Goal: Complete application form: Complete application form

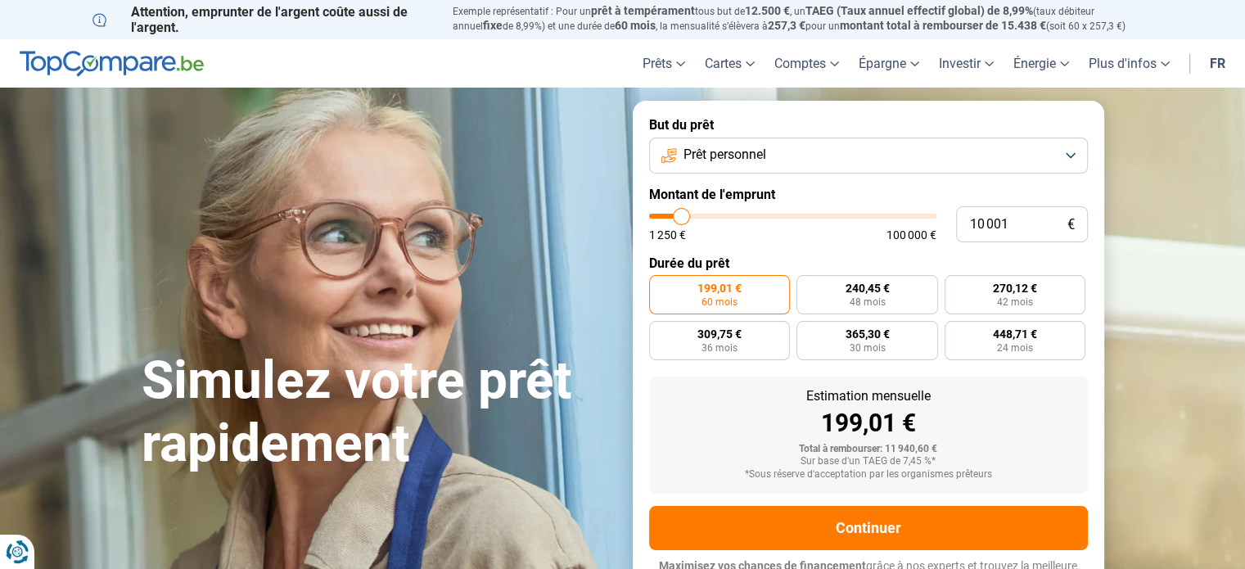
type input "35 500"
type input "35500"
click at [751, 214] on input "range" at bounding box center [792, 216] width 287 height 5
radio input "false"
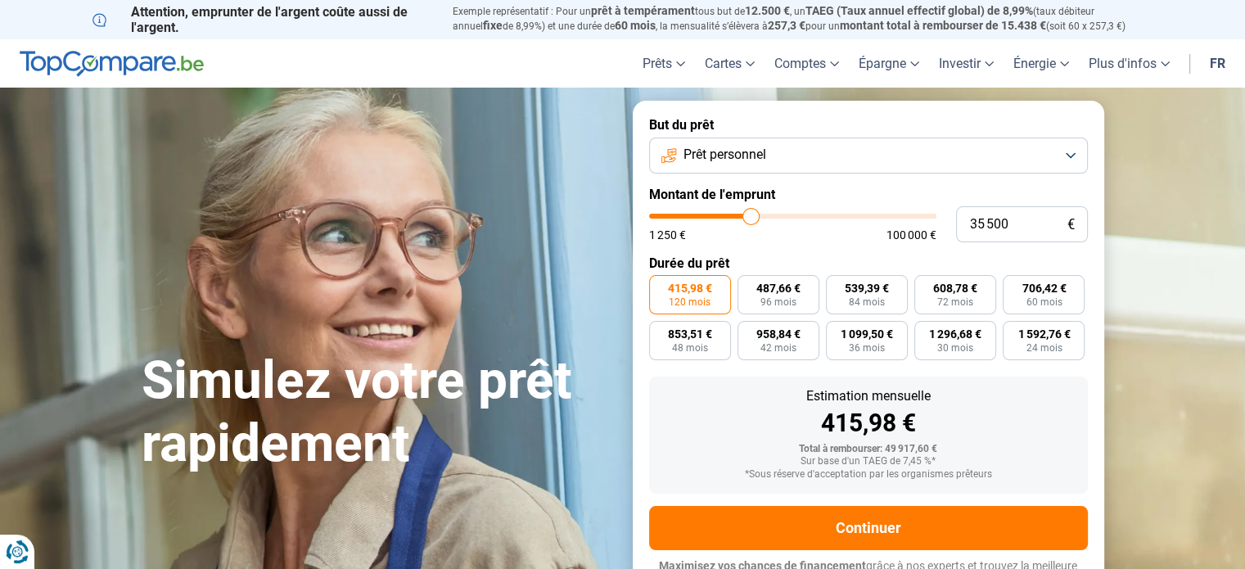
scroll to position [22, 0]
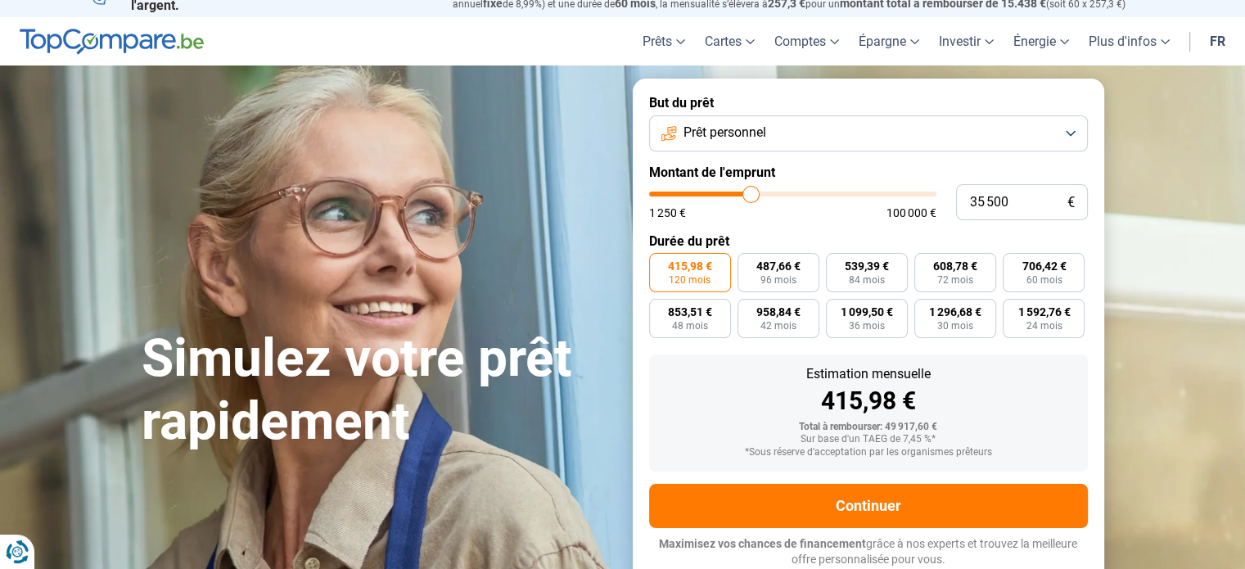
type input "32 000"
type input "32000"
click at [741, 193] on input "range" at bounding box center [792, 194] width 287 height 5
type input "32 250"
type input "32250"
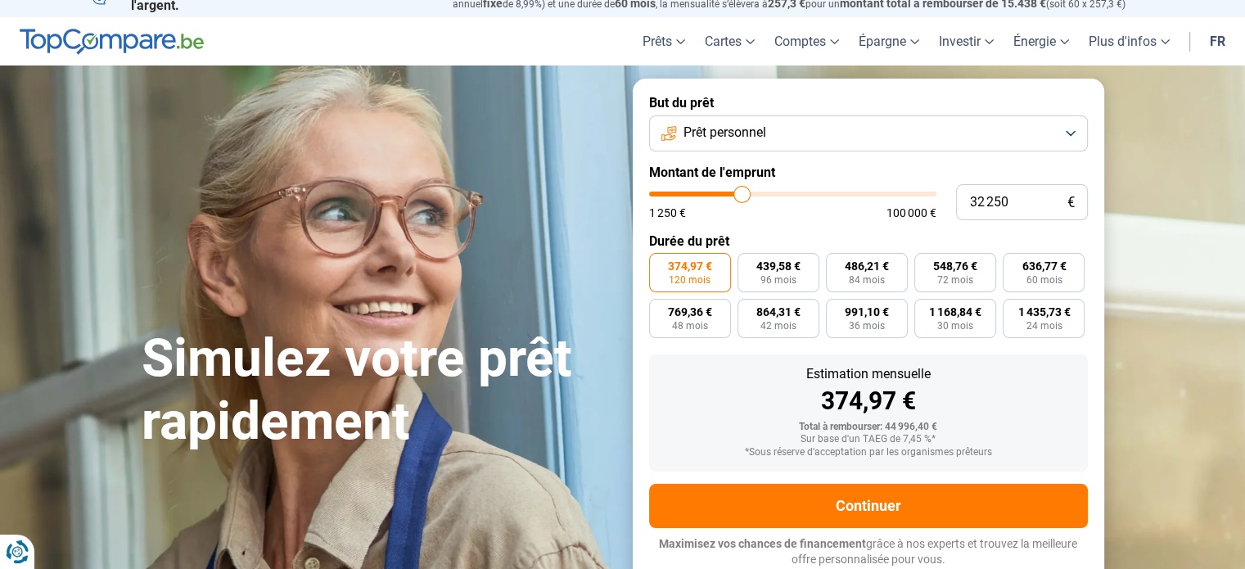
type input "32 500"
type input "32500"
type input "32 750"
type input "32750"
type input "33 000"
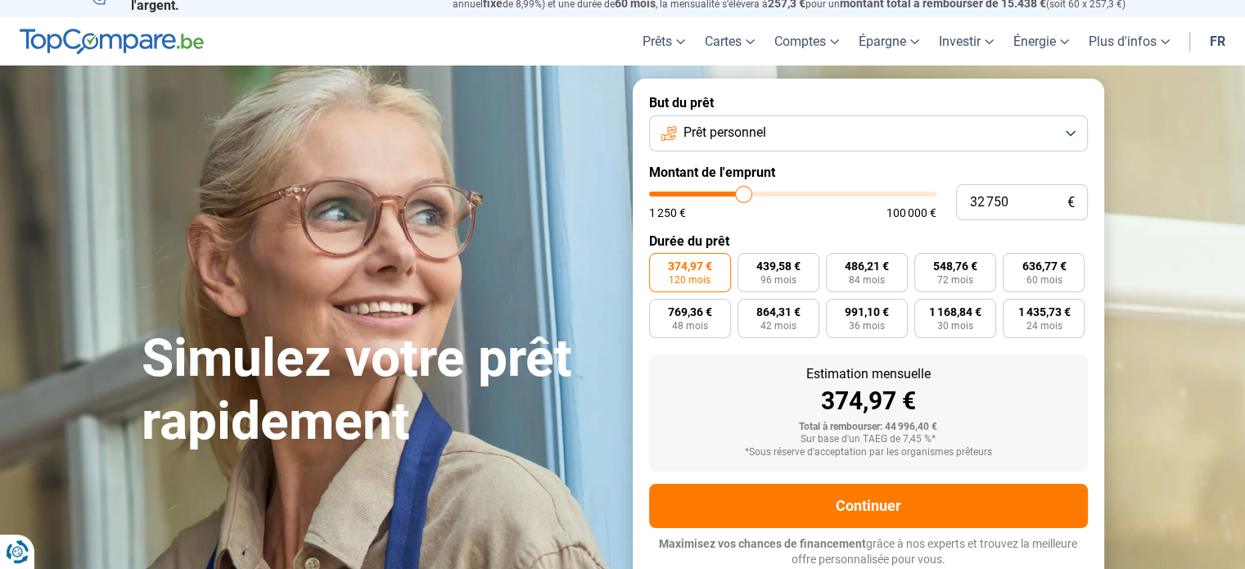
type input "33000"
type input "33 500"
type input "33500"
type input "34 000"
type input "34000"
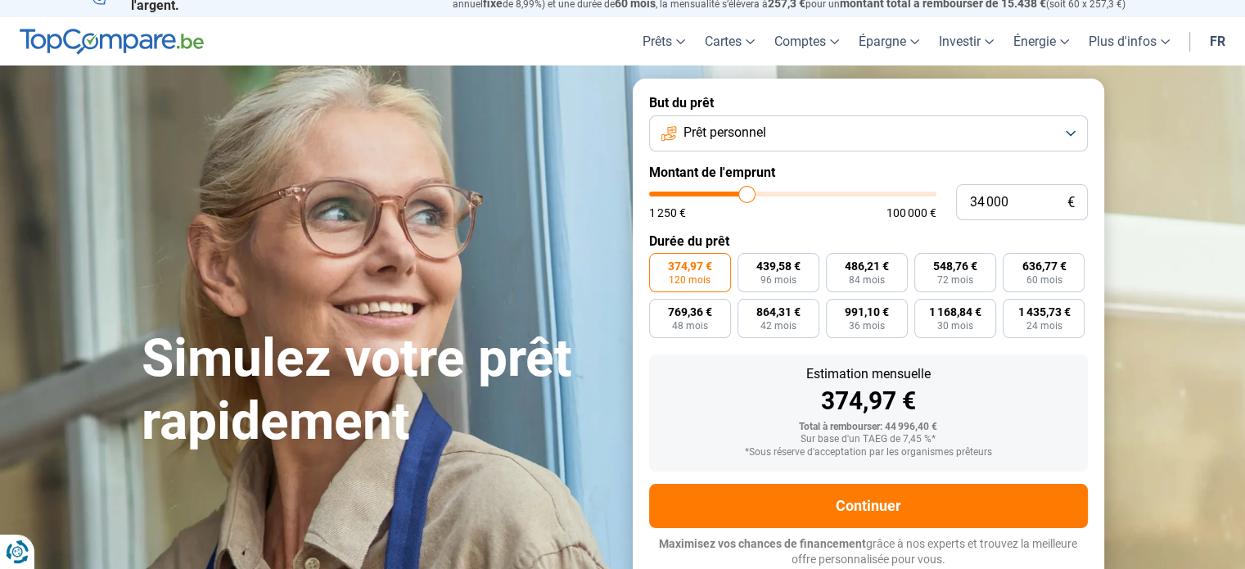
type input "34 500"
type input "34500"
type input "35 000"
drag, startPoint x: 741, startPoint y: 193, endPoint x: 750, endPoint y: 193, distance: 9.0
type input "35000"
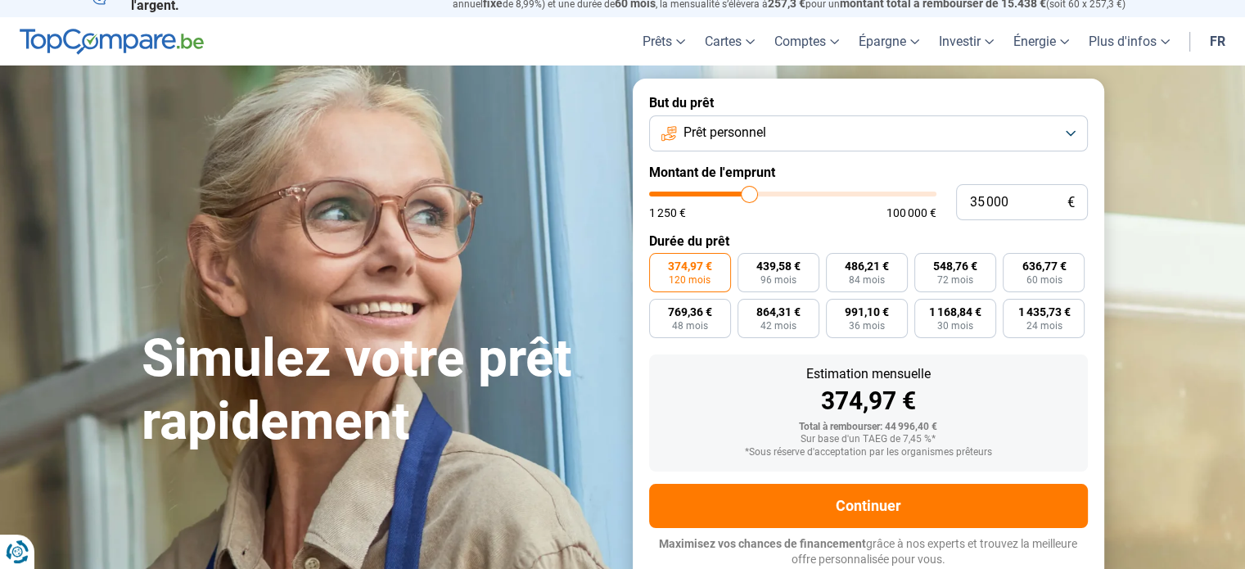
click at [750, 193] on input "range" at bounding box center [792, 194] width 287 height 5
type input "31 500"
type input "31500"
type input "31 250"
type input "31250"
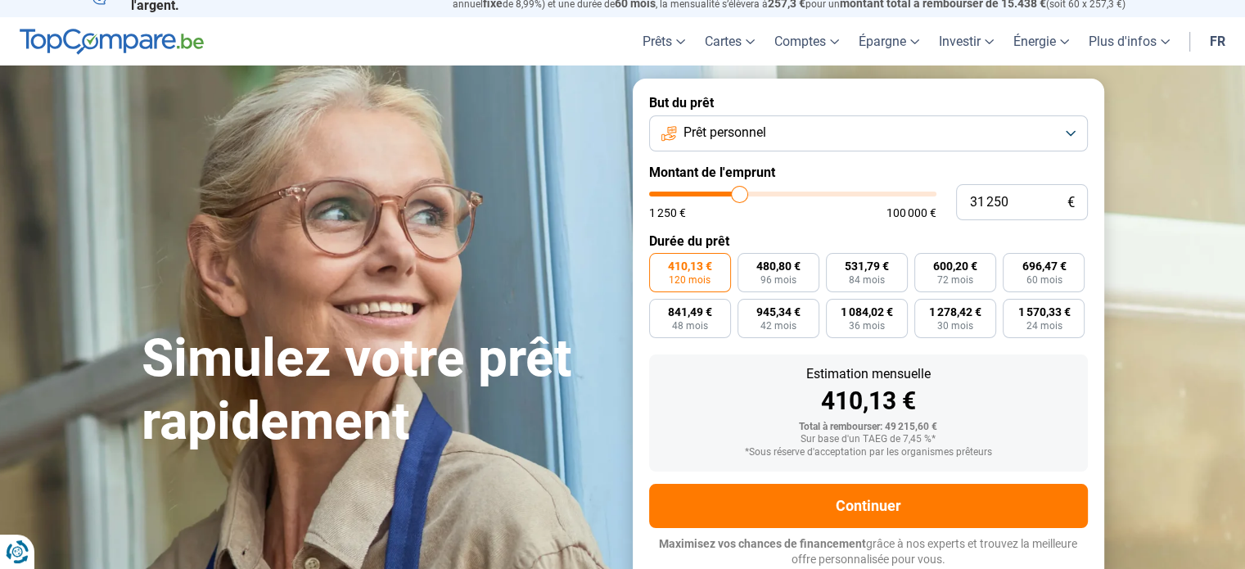
click at [739, 192] on input "range" at bounding box center [792, 194] width 287 height 5
click at [733, 192] on input "range" at bounding box center [792, 194] width 287 height 5
click at [730, 192] on input "range" at bounding box center [792, 194] width 287 height 5
type input "27 500"
type input "27500"
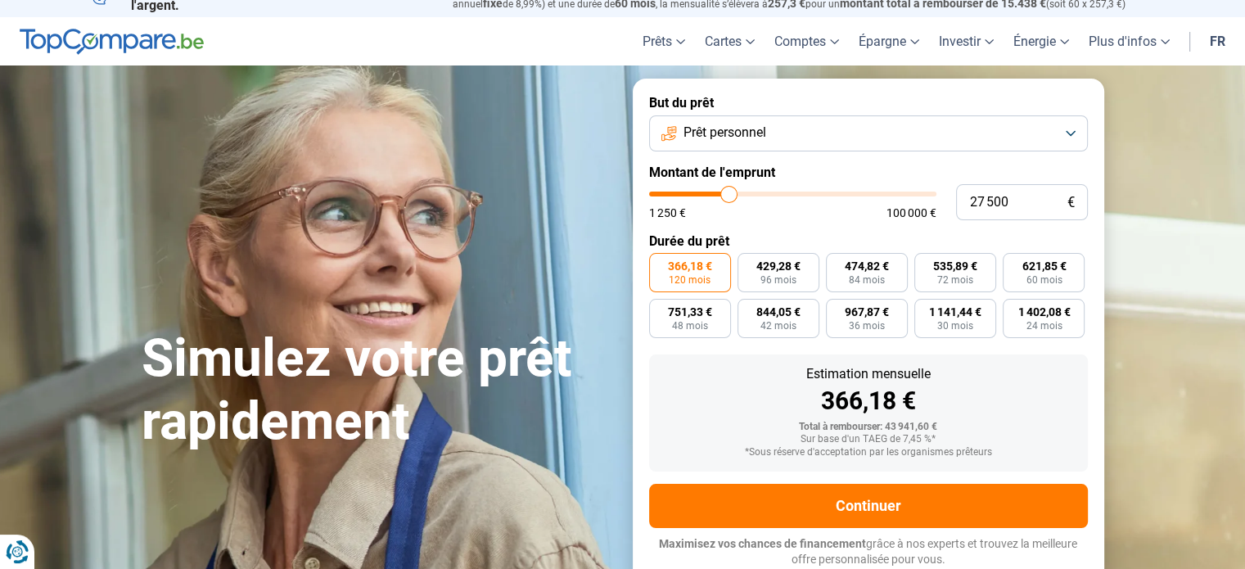
click at [729, 196] on input "range" at bounding box center [792, 194] width 287 height 5
type input "28 000"
type input "28000"
type input "28 250"
type input "28250"
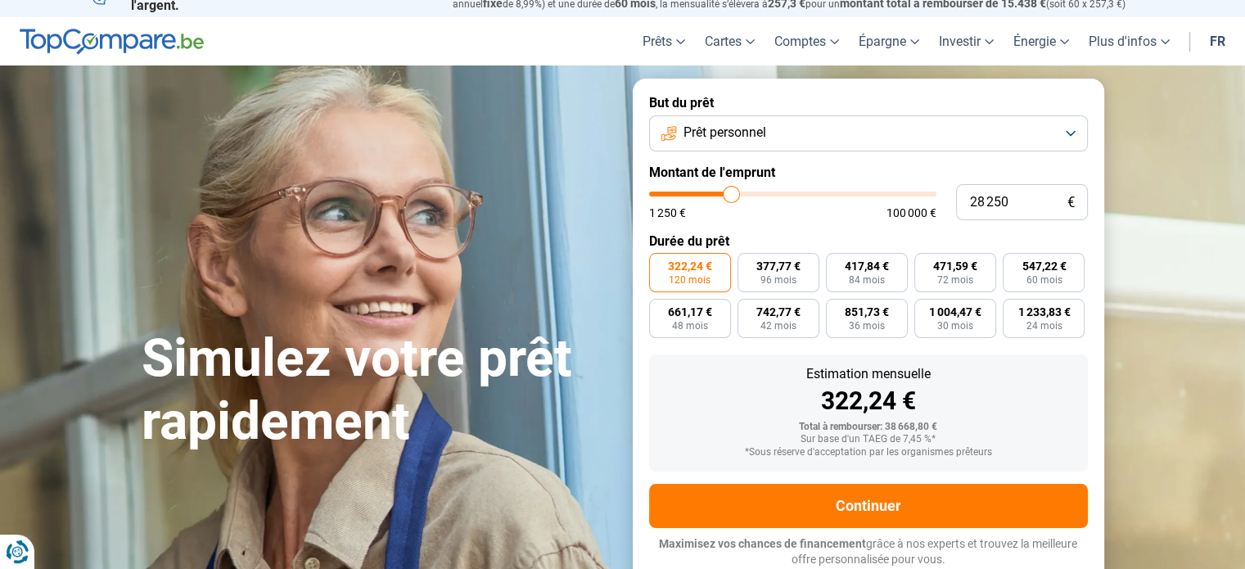
type input "28 500"
type input "28500"
type input "28 750"
type input "28750"
type input "29 000"
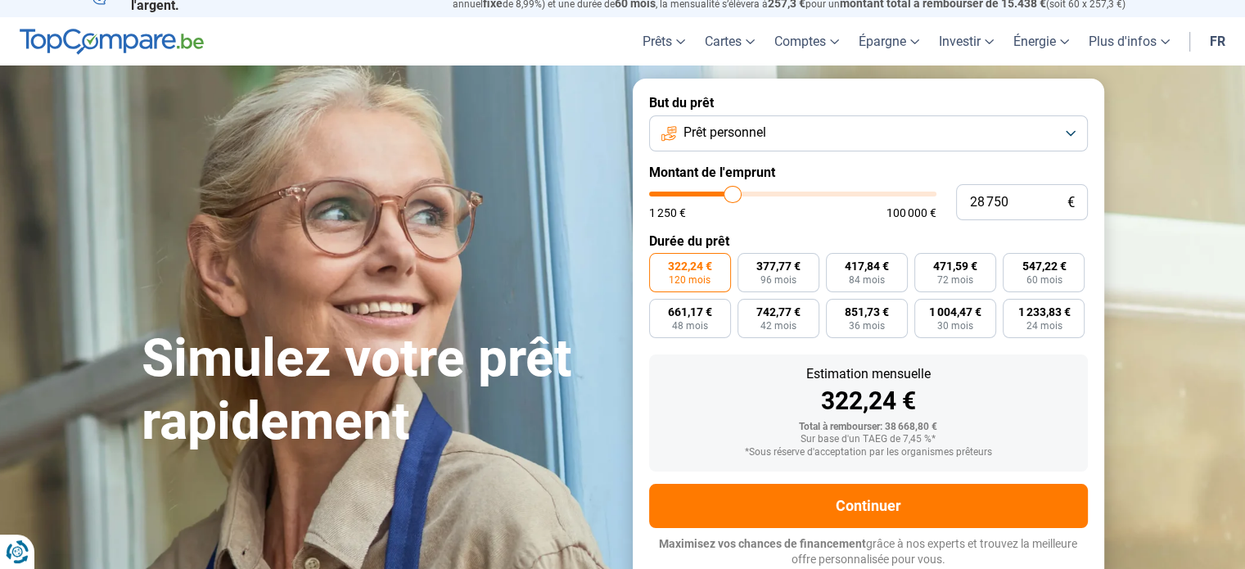
type input "29000"
type input "29 500"
type input "29500"
type input "29 750"
type input "29750"
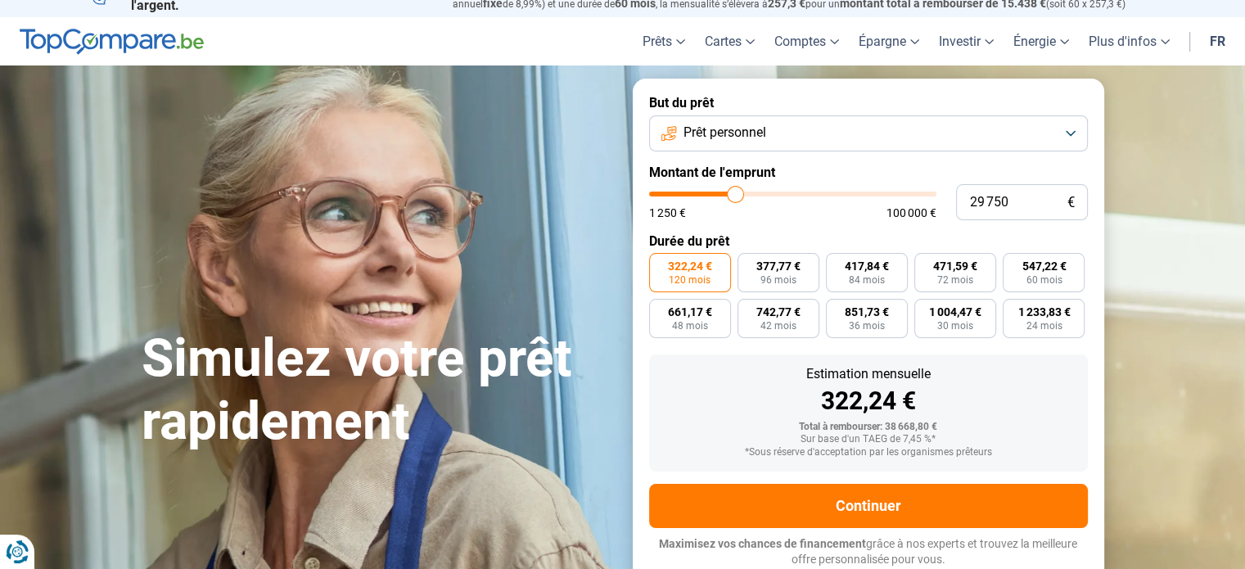
type input "30 000"
type input "30000"
click at [736, 196] on input "range" at bounding box center [792, 194] width 287 height 5
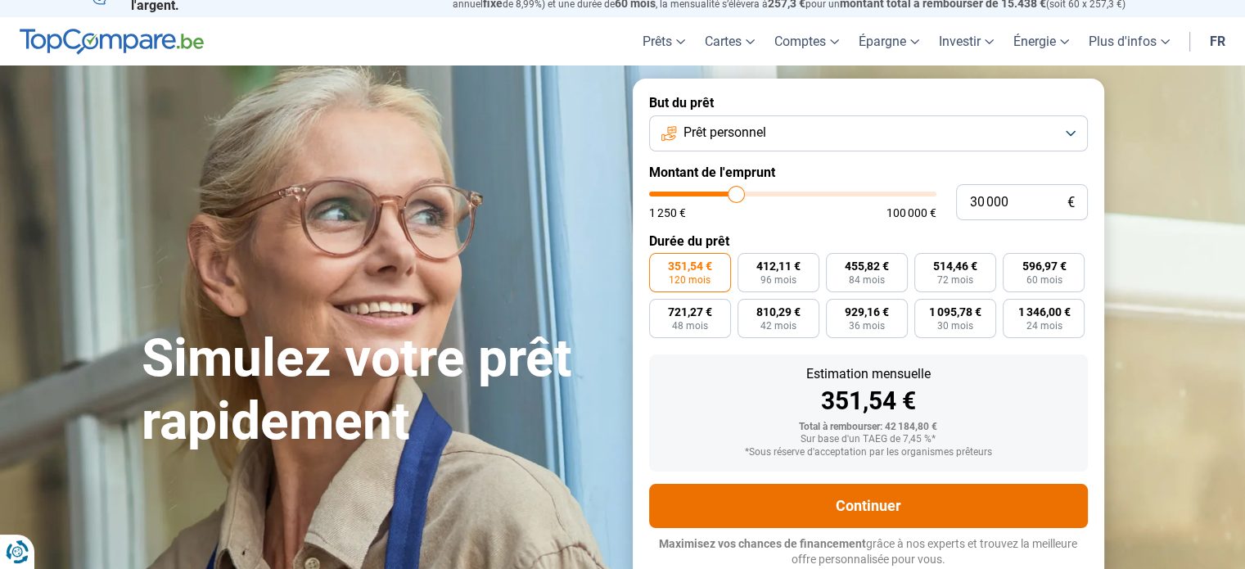
click at [840, 492] on button "Continuer" at bounding box center [868, 506] width 439 height 44
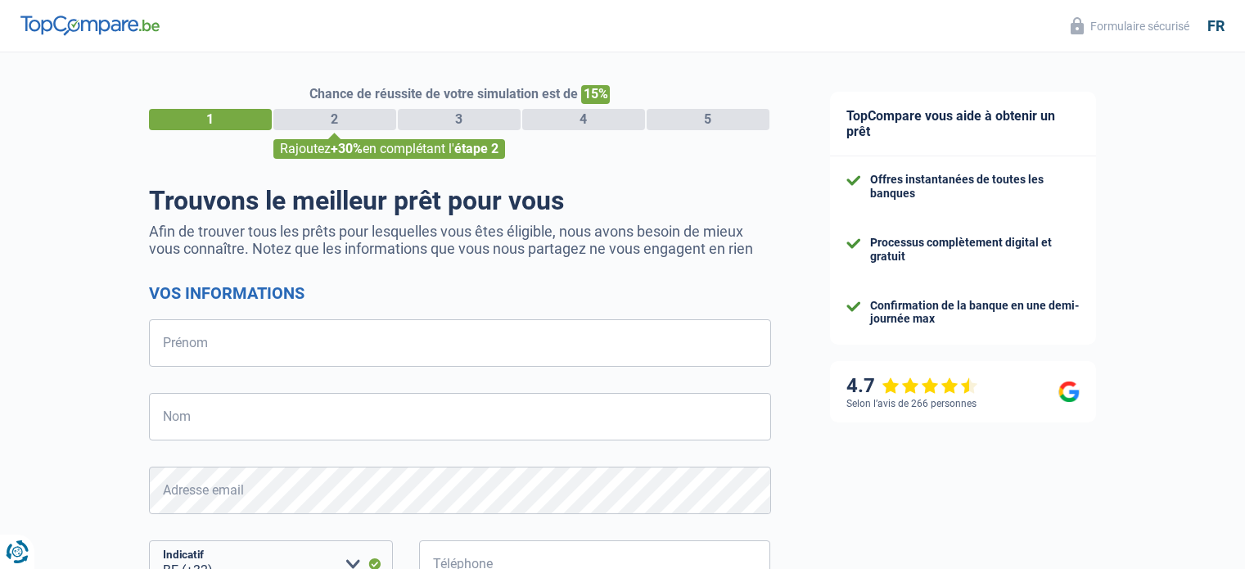
select select "32"
click at [511, 367] on input "Prénom" at bounding box center [460, 342] width 622 height 47
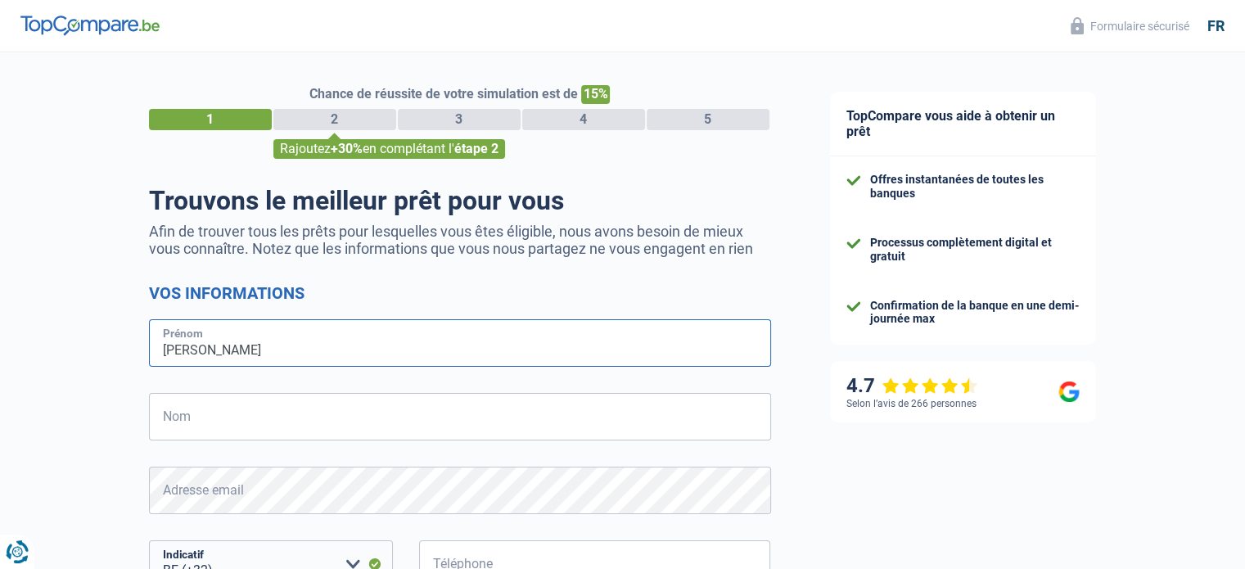
type input "[PERSON_NAME]"
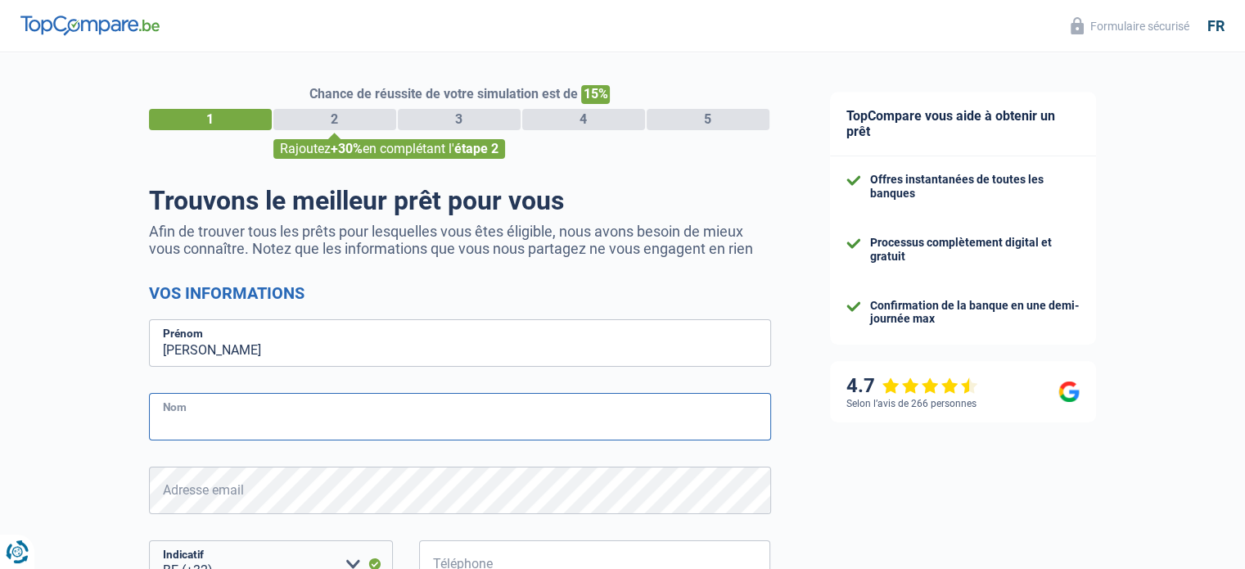
click at [311, 432] on input "Nom" at bounding box center [460, 416] width 622 height 47
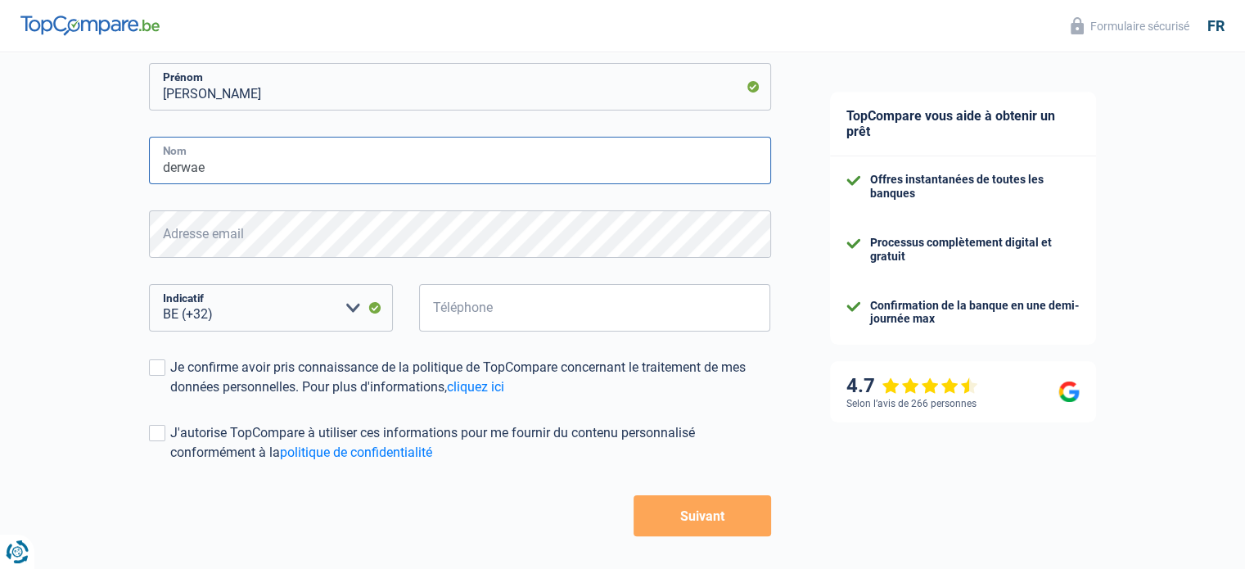
scroll to position [339, 0]
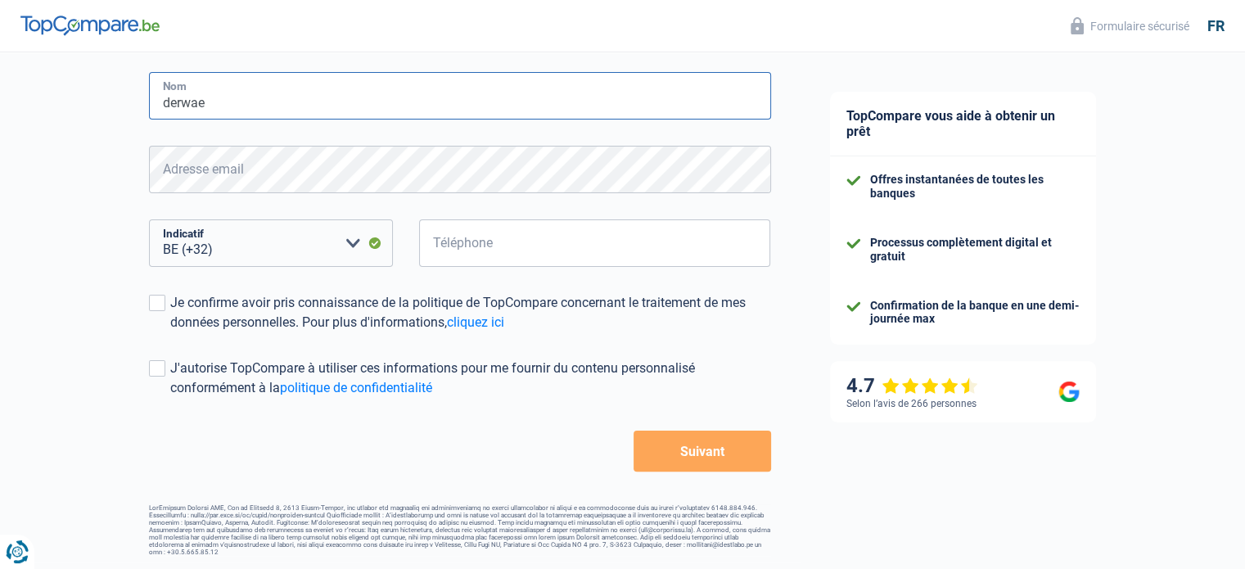
type input "derwae"
